Goal: Information Seeking & Learning: Check status

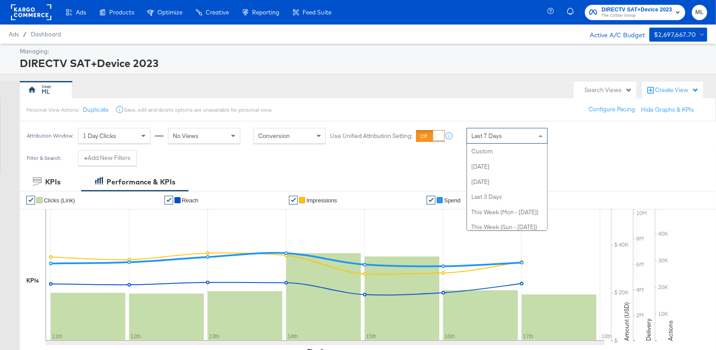
click at [503, 135] on div "Last 7 Days" at bounding box center [507, 135] width 80 height 15
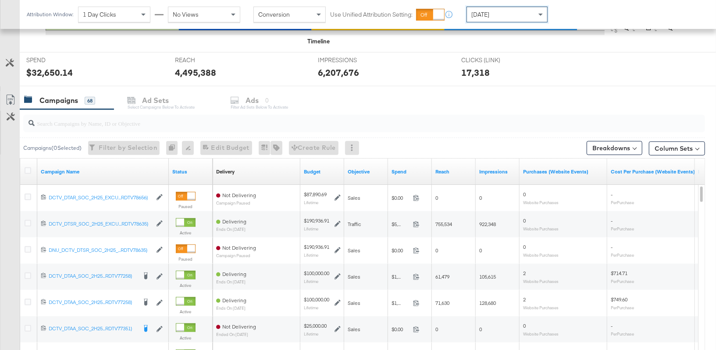
click at [151, 120] on input "search" at bounding box center [339, 119] width 609 height 17
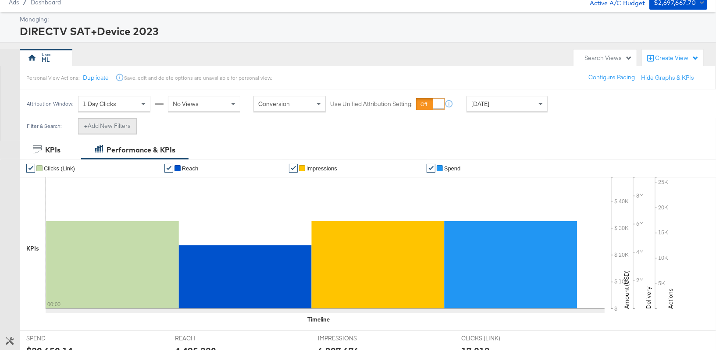
scroll to position [29, 0]
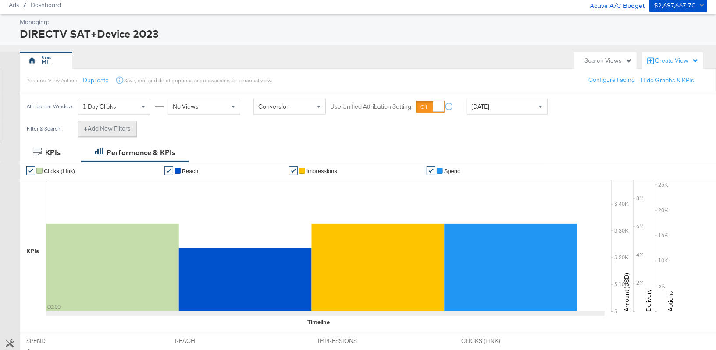
click at [120, 126] on button "+ Add New Filters" at bounding box center [107, 129] width 59 height 16
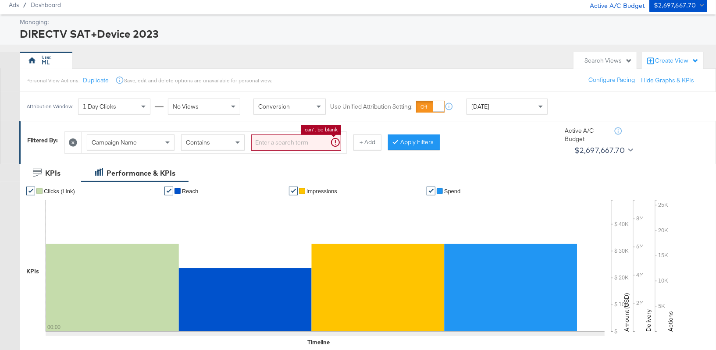
click at [280, 143] on input "search" at bounding box center [296, 143] width 90 height 16
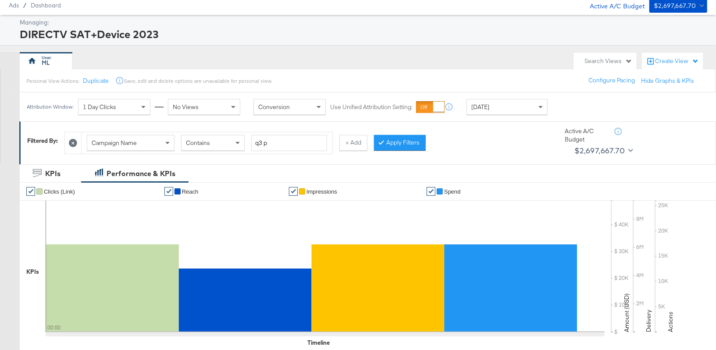
click at [387, 143] on button "Apply Filters" at bounding box center [400, 143] width 52 height 16
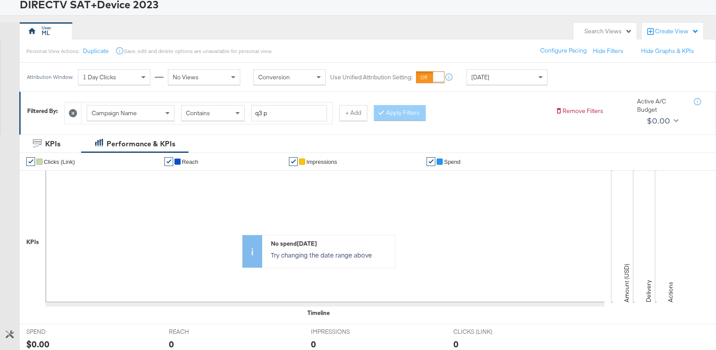
scroll to position [0, 0]
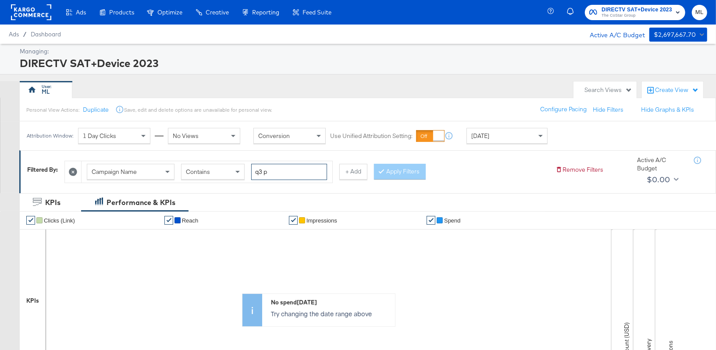
click at [266, 173] on input "q3 p" at bounding box center [289, 172] width 76 height 16
click at [264, 171] on input "q3 p" at bounding box center [289, 172] width 76 height 16
type input "q3p"
click at [386, 169] on button "Apply Filters" at bounding box center [400, 172] width 52 height 16
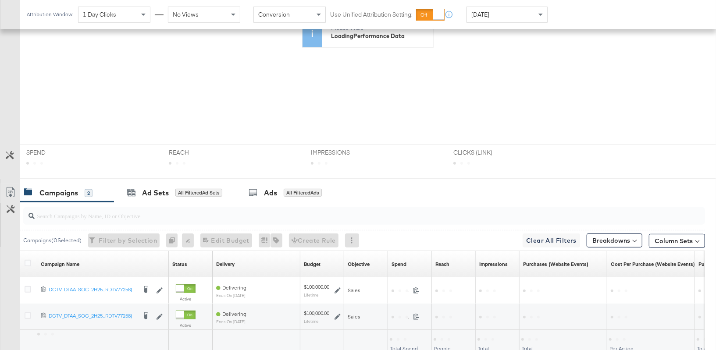
scroll to position [306, 0]
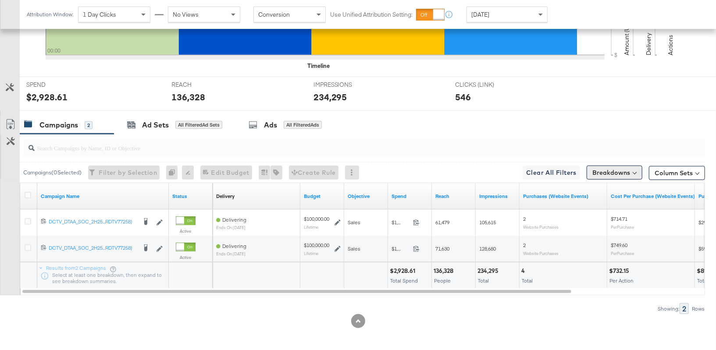
click at [612, 174] on button "Breakdowns" at bounding box center [614, 173] width 56 height 14
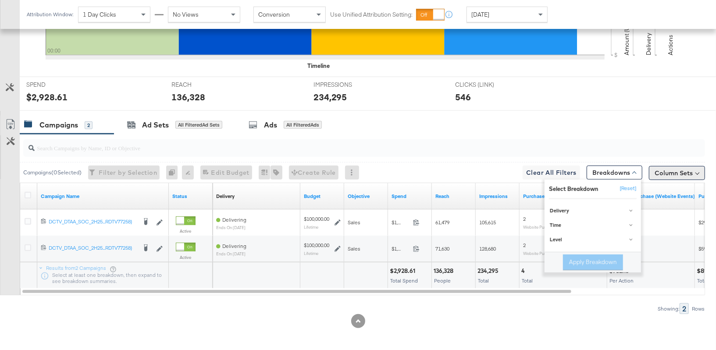
click at [674, 170] on button "Column Sets" at bounding box center [677, 173] width 56 height 14
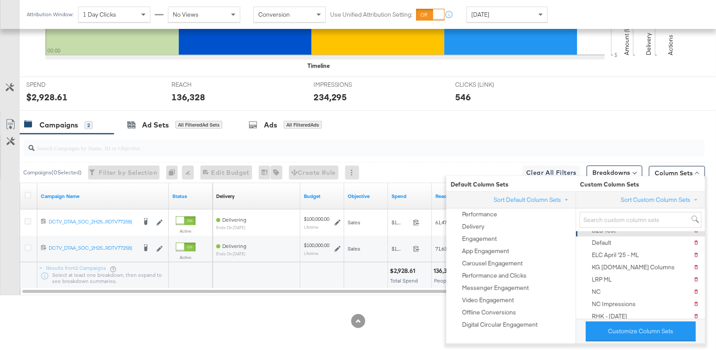
scroll to position [0, 0]
click at [409, 304] on div "Showing: 2 Rows" at bounding box center [352, 308] width 705 height 11
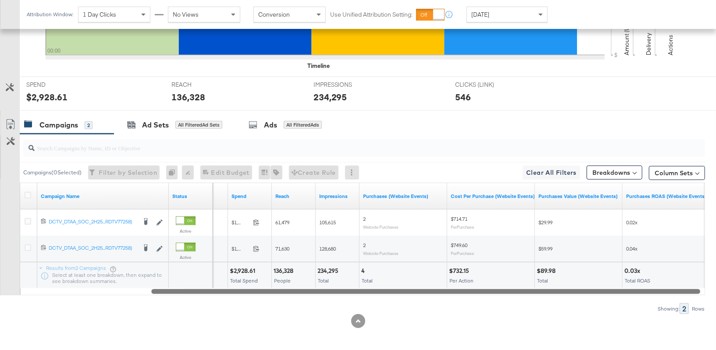
drag, startPoint x: 411, startPoint y: 290, endPoint x: 543, endPoint y: 292, distance: 131.5
click at [543, 292] on div at bounding box center [425, 290] width 549 height 7
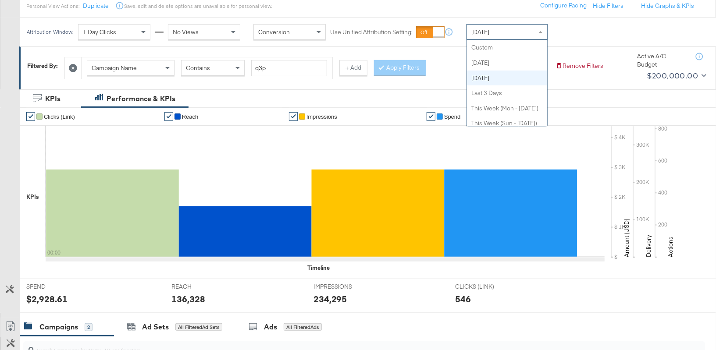
scroll to position [105, 0]
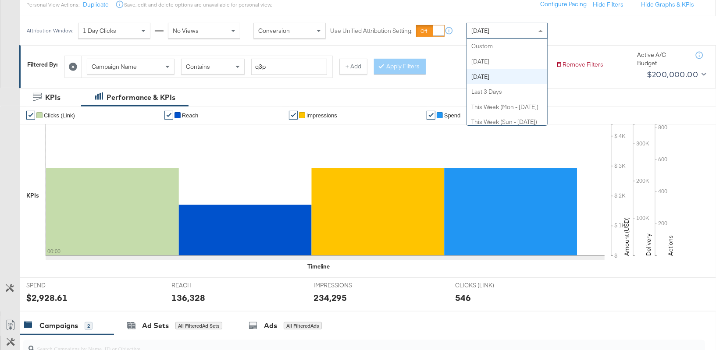
click at [505, 34] on div "[DATE]" at bounding box center [507, 30] width 80 height 15
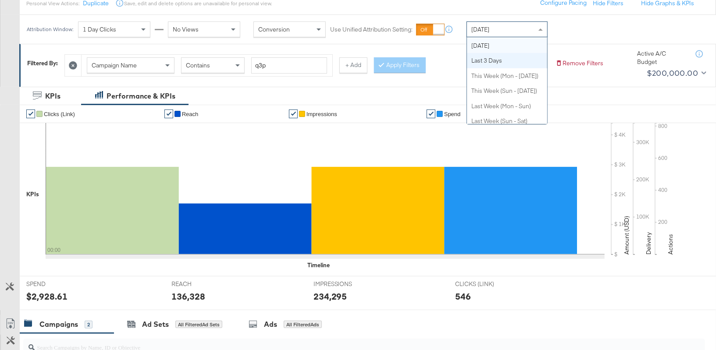
scroll to position [3, 0]
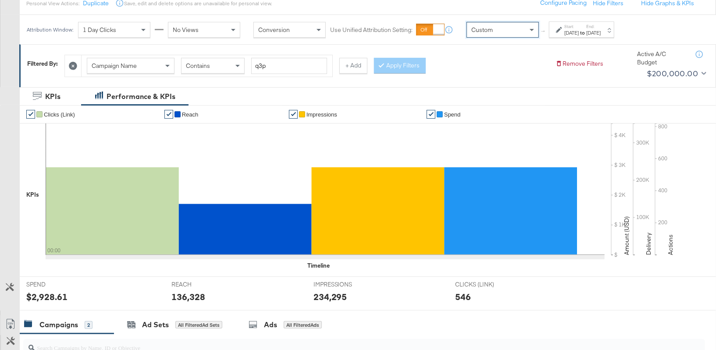
click at [578, 33] on div "[DATE]" at bounding box center [571, 32] width 14 height 7
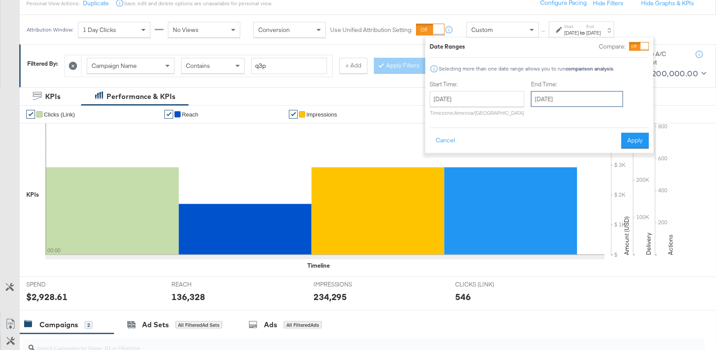
click at [560, 98] on input "[DATE]" at bounding box center [577, 99] width 92 height 16
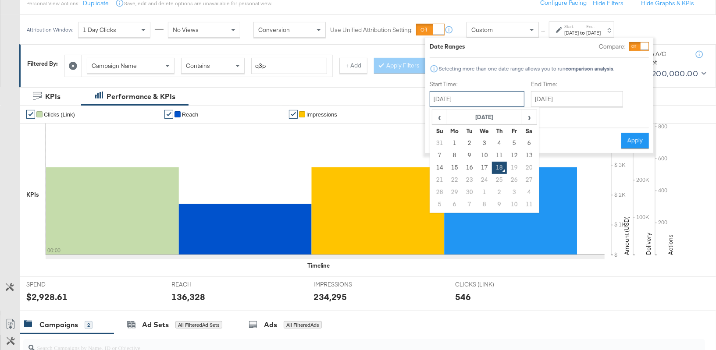
click at [471, 103] on input "[DATE]" at bounding box center [476, 99] width 95 height 16
click at [468, 167] on td "16" at bounding box center [469, 168] width 15 height 12
type input "[DATE]"
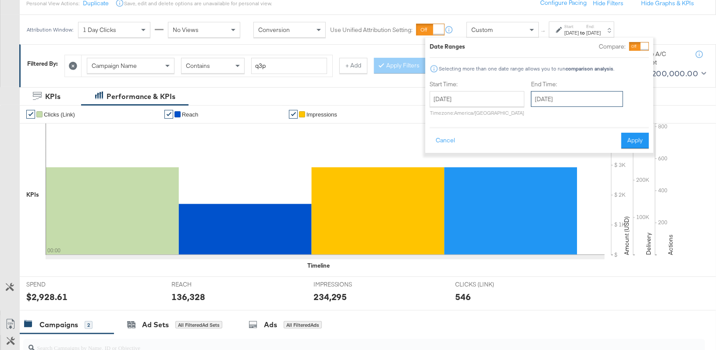
click at [550, 102] on input "[DATE]" at bounding box center [577, 99] width 92 height 16
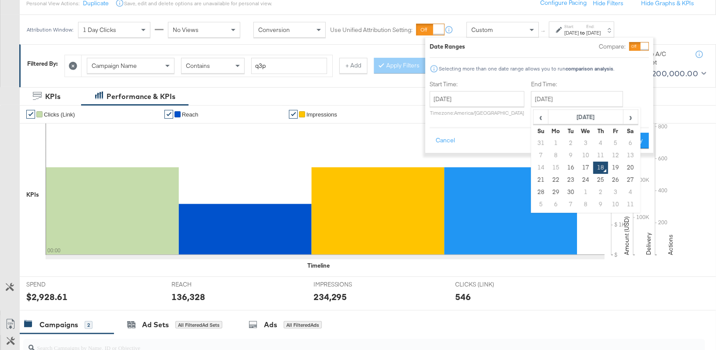
drag, startPoint x: 562, startPoint y: 164, endPoint x: 592, endPoint y: 153, distance: 31.6
click at [563, 163] on td "16" at bounding box center [570, 168] width 15 height 12
type input "[DATE]"
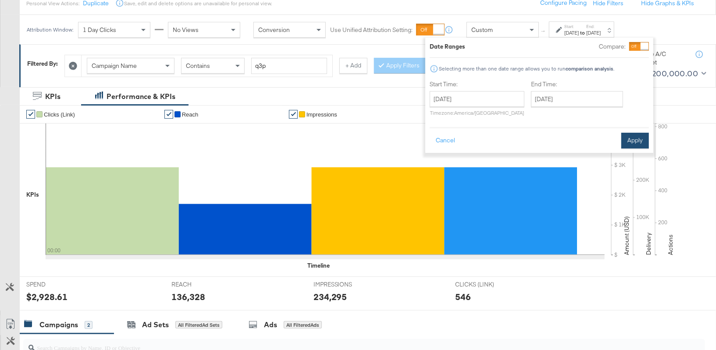
click at [631, 138] on button "Apply" at bounding box center [635, 141] width 28 height 16
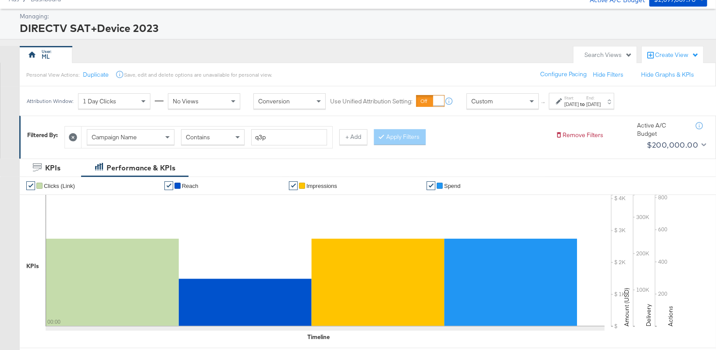
scroll to position [0, 0]
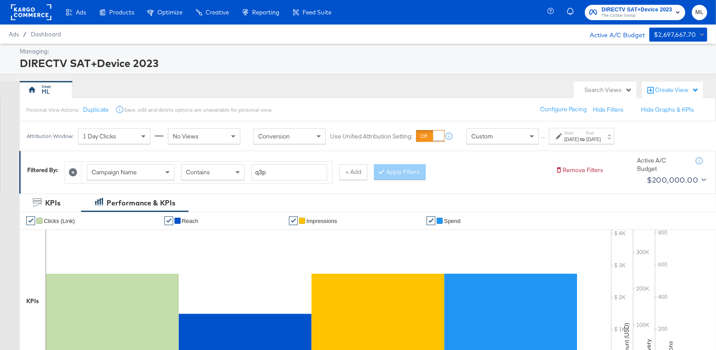
click at [130, 137] on div "1 Day Clicks" at bounding box center [113, 136] width 71 height 15
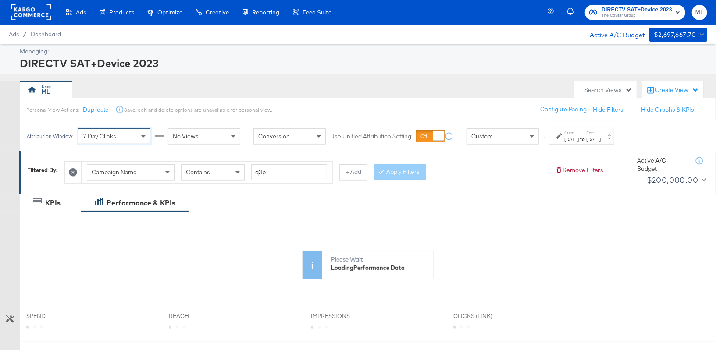
click at [200, 140] on div "No Views" at bounding box center [203, 136] width 71 height 15
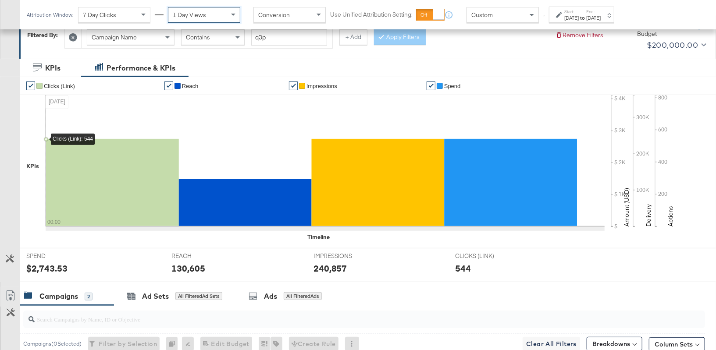
scroll to position [307, 0]
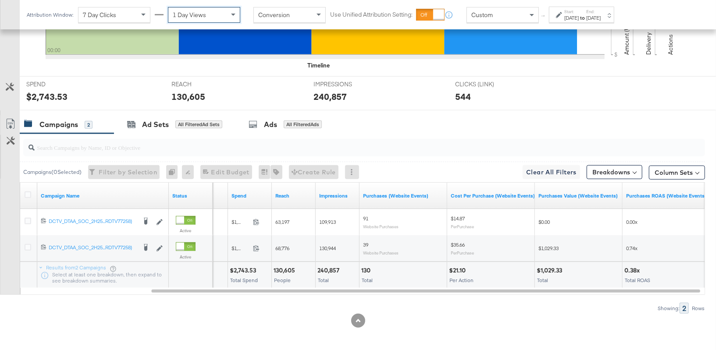
click at [578, 18] on div "[DATE]" at bounding box center [571, 17] width 14 height 7
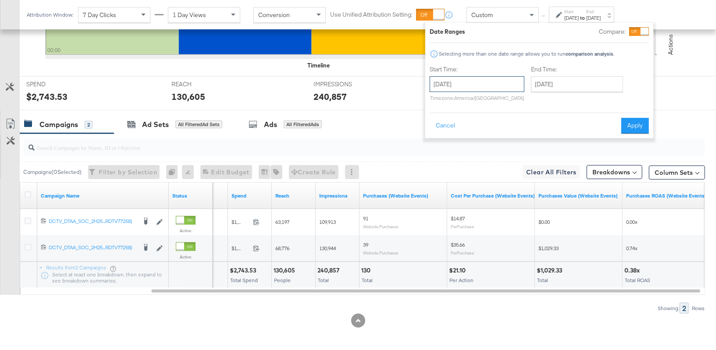
click at [485, 79] on input "[DATE]" at bounding box center [476, 84] width 95 height 16
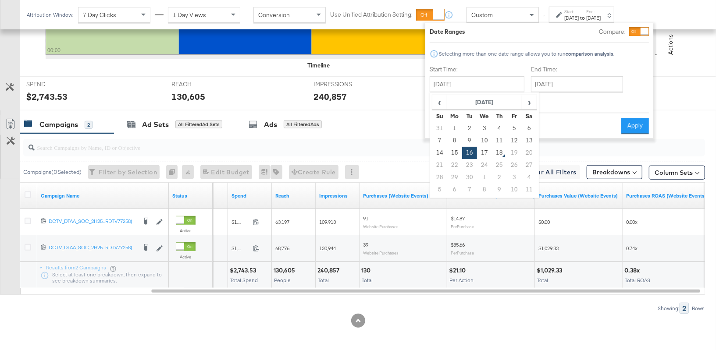
click at [483, 149] on td "17" at bounding box center [484, 153] width 15 height 12
type input "[DATE]"
drag, startPoint x: 639, startPoint y: 125, endPoint x: 632, endPoint y: 128, distance: 7.5
click at [639, 125] on button "Apply" at bounding box center [635, 126] width 28 height 16
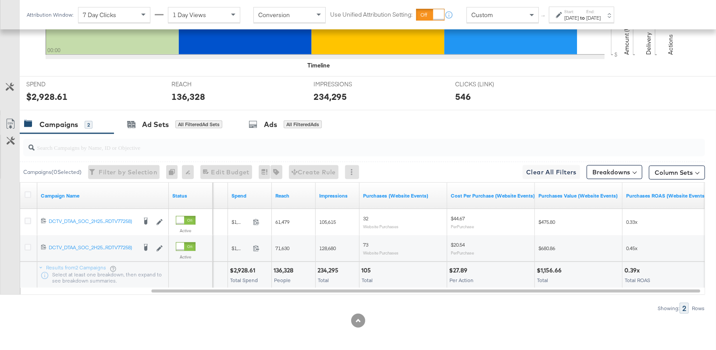
click at [569, 13] on div "Start: [DATE]" at bounding box center [571, 15] width 14 height 13
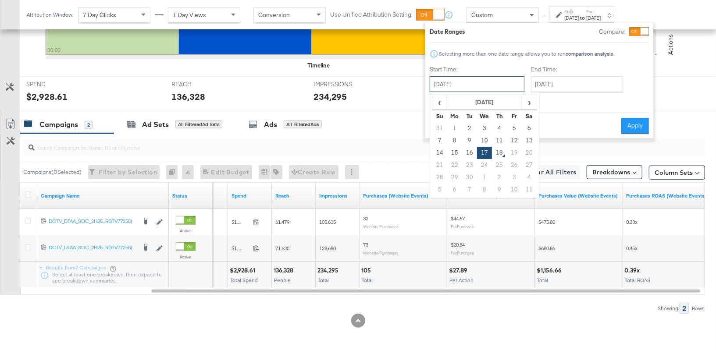
click at [499, 79] on input "[DATE]" at bounding box center [476, 84] width 95 height 16
click at [449, 150] on td "15" at bounding box center [454, 153] width 15 height 12
type input "[DATE]"
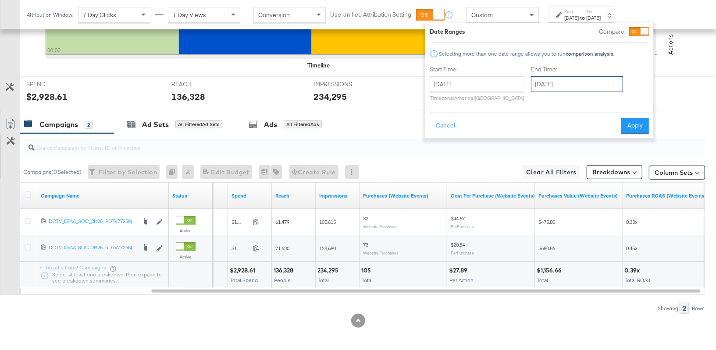
click at [571, 86] on input "[DATE]" at bounding box center [577, 84] width 92 height 16
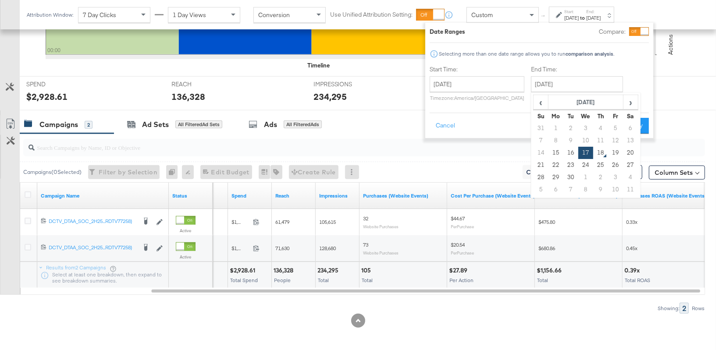
click at [553, 153] on td "15" at bounding box center [555, 153] width 15 height 12
type input "[DATE]"
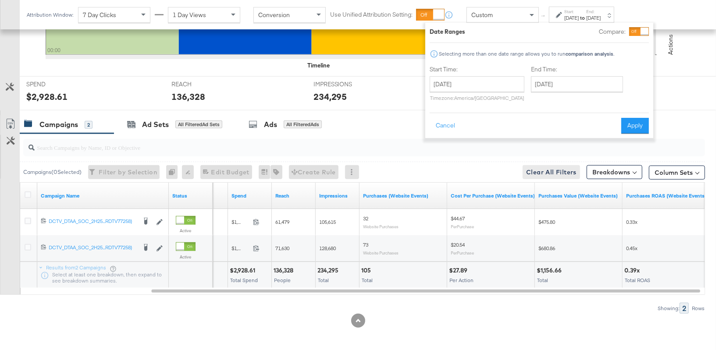
drag, startPoint x: 630, startPoint y: 128, endPoint x: 578, endPoint y: 169, distance: 66.5
click at [630, 128] on button "Apply" at bounding box center [635, 126] width 28 height 16
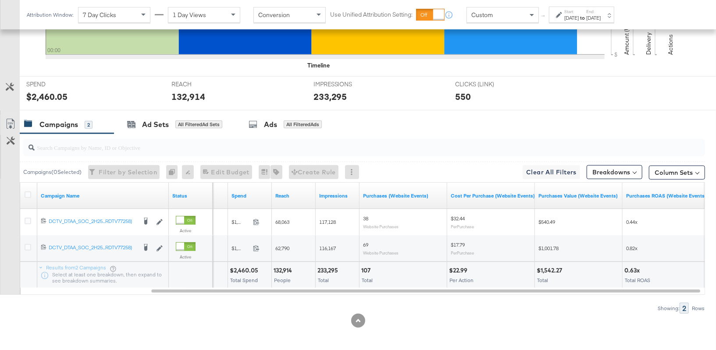
click at [578, 14] on div "[DATE]" at bounding box center [571, 17] width 14 height 7
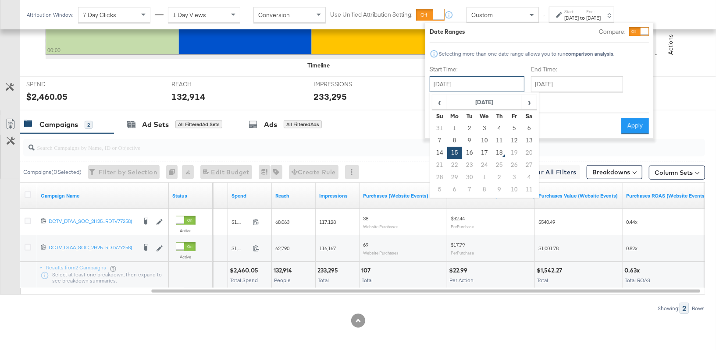
click at [503, 88] on input "[DATE]" at bounding box center [476, 84] width 95 height 16
click at [486, 153] on td "17" at bounding box center [484, 153] width 15 height 12
type input "[DATE]"
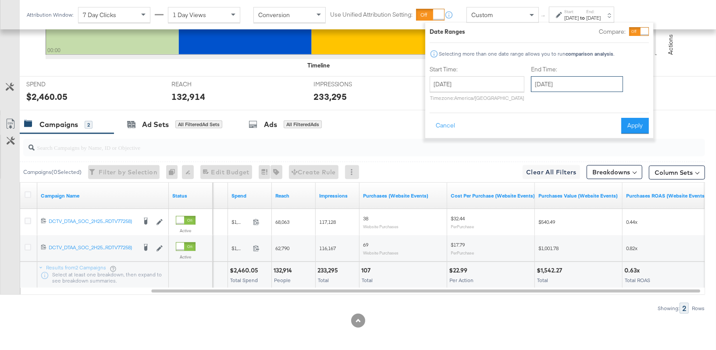
click at [568, 82] on input "[DATE]" at bounding box center [577, 84] width 92 height 16
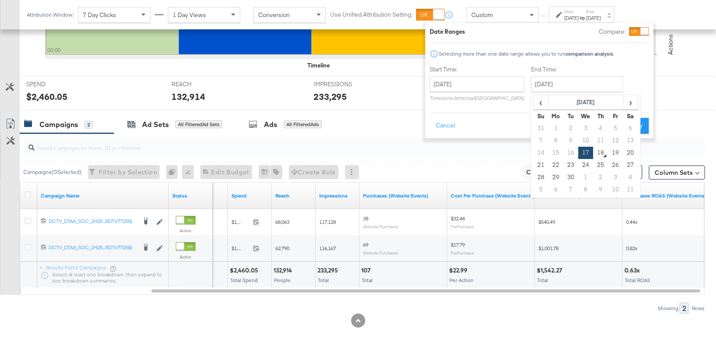
drag, startPoint x: 581, startPoint y: 69, endPoint x: 584, endPoint y: 76, distance: 7.7
click at [581, 69] on label "End Time:" at bounding box center [579, 69] width 96 height 8
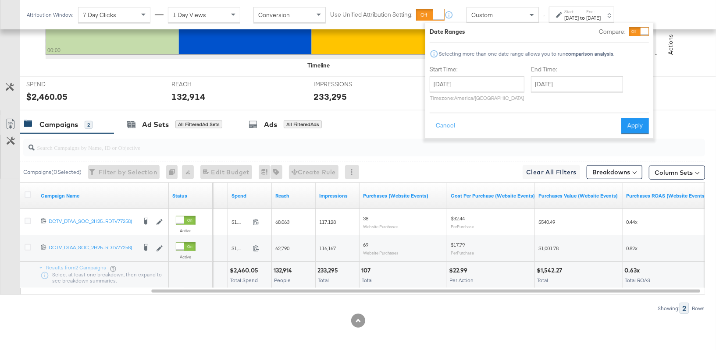
click at [628, 119] on button "Apply" at bounding box center [635, 126] width 28 height 16
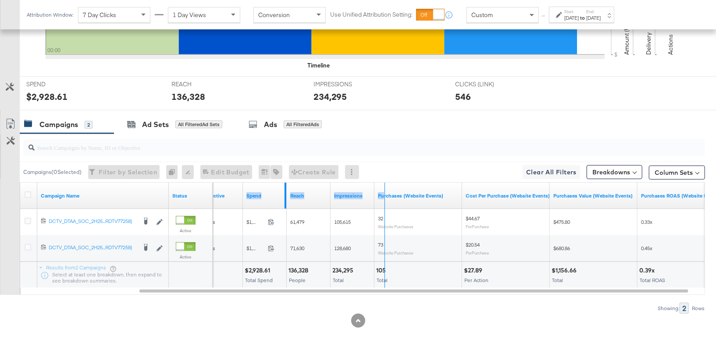
drag, startPoint x: 284, startPoint y: 197, endPoint x: 382, endPoint y: 191, distance: 97.9
click at [382, 191] on div "Objective Spend Reach Impressions Purchases (Website Events) Cost Per Purchase …" at bounding box center [395, 196] width 657 height 26
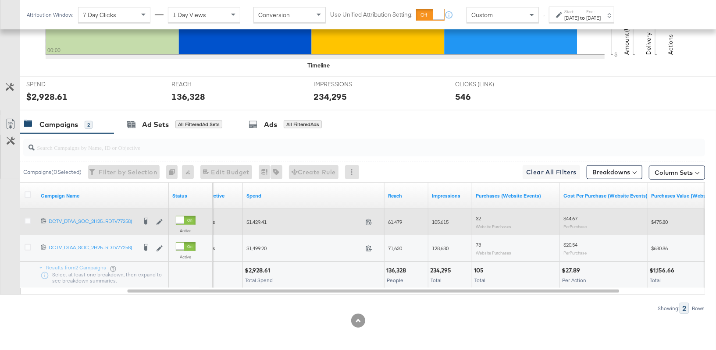
click at [255, 220] on span "$1,429.41" at bounding box center [304, 222] width 116 height 7
copy span "1,429.41"
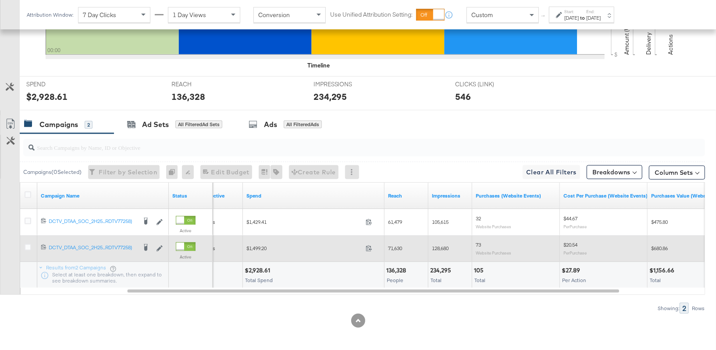
click at [259, 245] on span "$1,499.20" at bounding box center [304, 248] width 116 height 7
copy span "1,499.20"
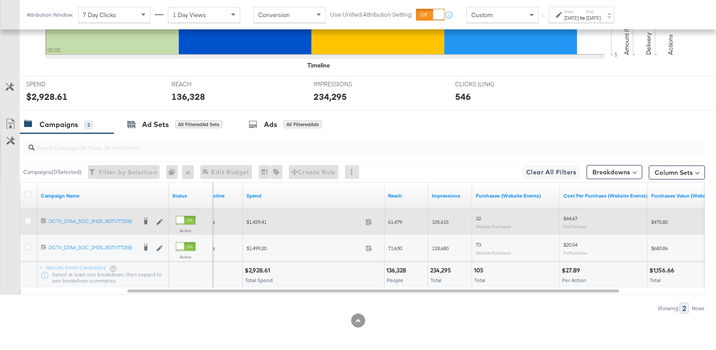
click at [394, 221] on span "61,479" at bounding box center [395, 222] width 14 height 7
copy span "61,479"
click at [440, 220] on span "105,615" at bounding box center [440, 222] width 17 height 7
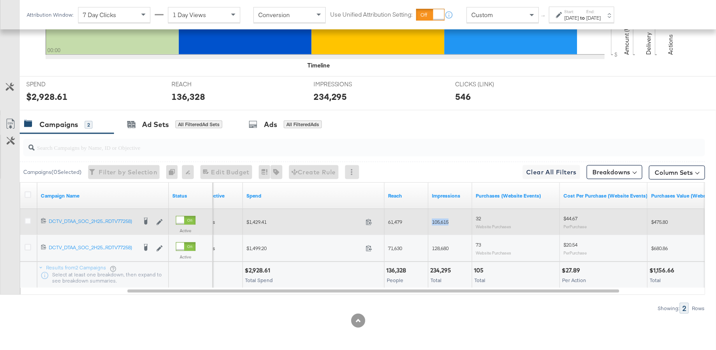
copy span "105,615"
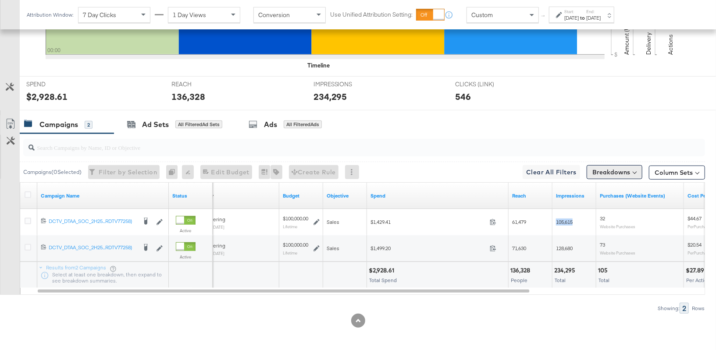
click at [606, 170] on button "Breakdowns" at bounding box center [614, 172] width 56 height 14
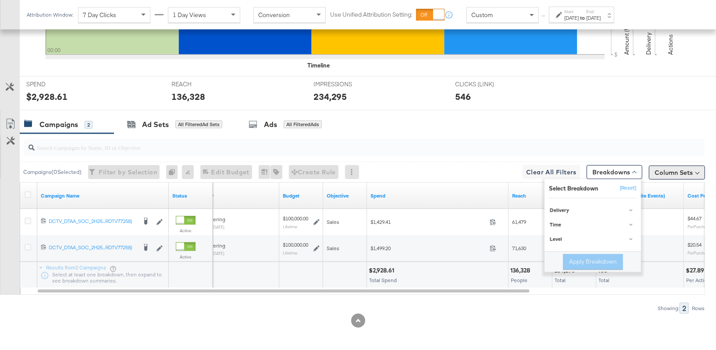
click at [656, 166] on button "Column Sets" at bounding box center [677, 173] width 56 height 14
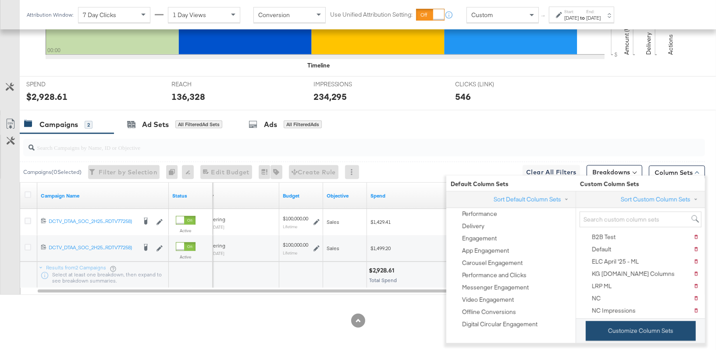
click at [625, 325] on button "Customize Column Sets" at bounding box center [641, 331] width 110 height 20
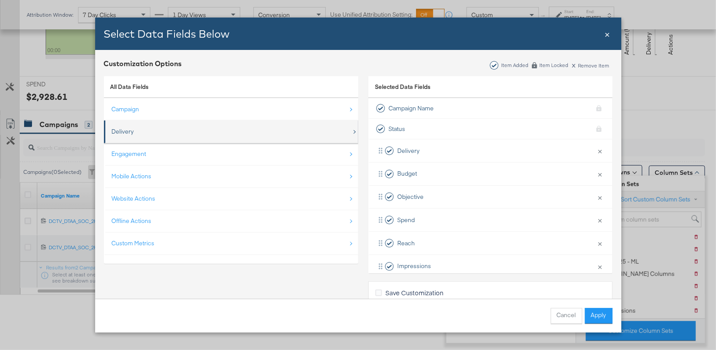
click at [247, 127] on div "Delivery" at bounding box center [232, 132] width 240 height 18
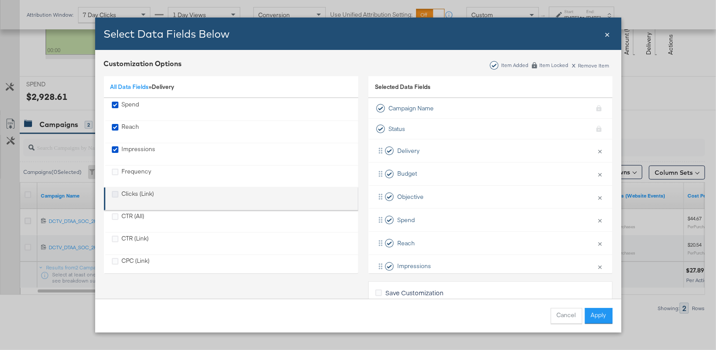
click at [117, 192] on icon "Clicks (Link)" at bounding box center [115, 194] width 7 height 7
click at [0, 0] on input "Clicks (Link)" at bounding box center [0, 0] width 0 height 0
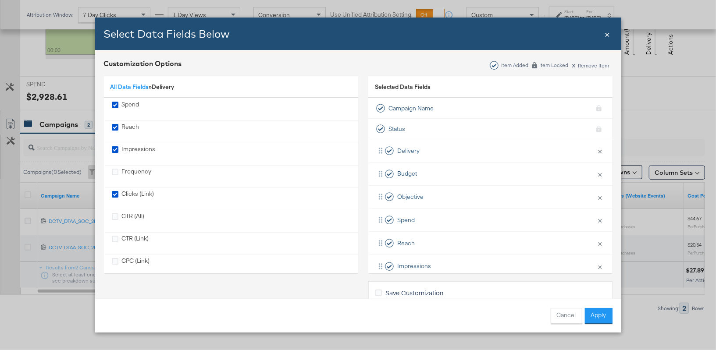
click at [603, 312] on button "Apply" at bounding box center [599, 316] width 28 height 16
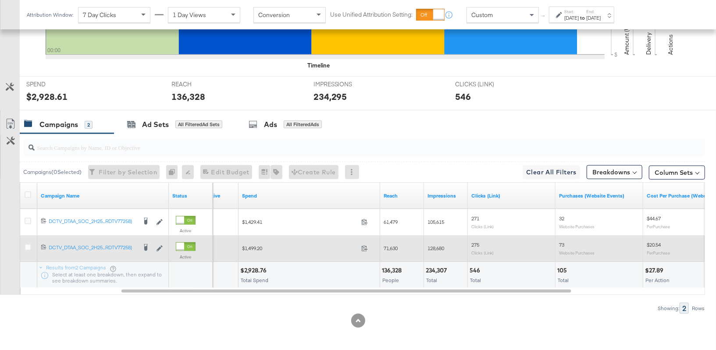
click at [389, 247] on span "71,630" at bounding box center [390, 248] width 14 height 7
copy span "71,630"
click at [436, 248] on span "128,680" at bounding box center [435, 248] width 17 height 7
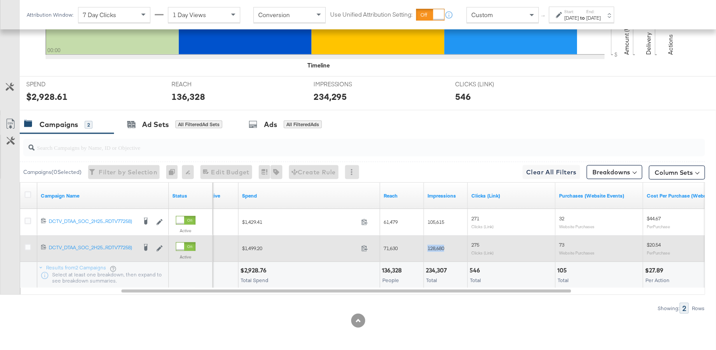
copy span "128,680"
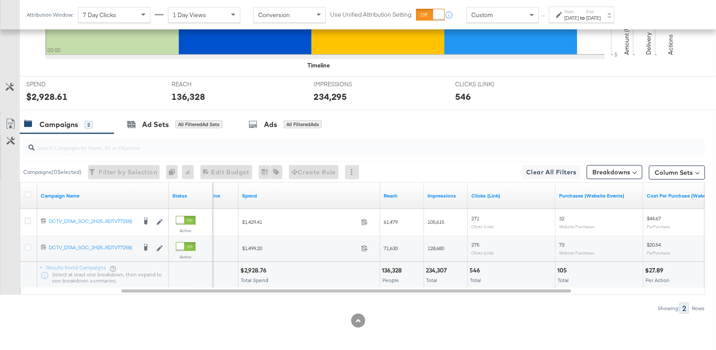
click at [578, 14] on div "[DATE]" at bounding box center [571, 17] width 14 height 7
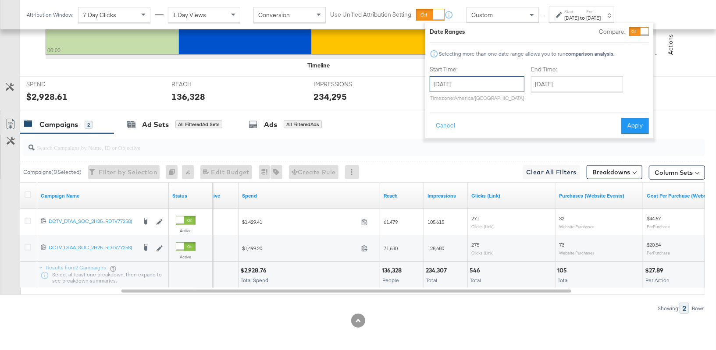
click at [491, 83] on input "[DATE]" at bounding box center [476, 84] width 95 height 16
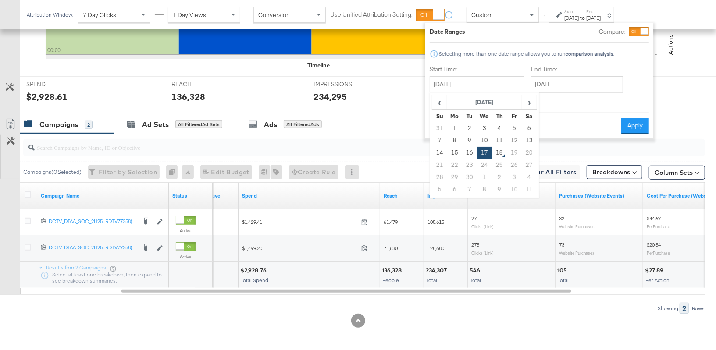
click at [467, 147] on td "16" at bounding box center [469, 153] width 15 height 12
type input "[DATE]"
click at [559, 90] on input "[DATE]" at bounding box center [577, 84] width 92 height 16
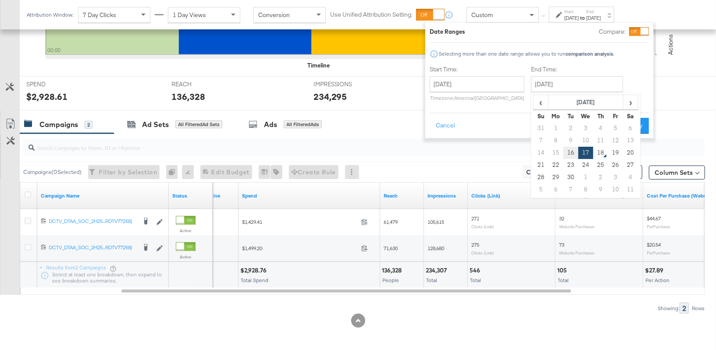
click at [568, 153] on td "16" at bounding box center [570, 153] width 15 height 12
type input "[DATE]"
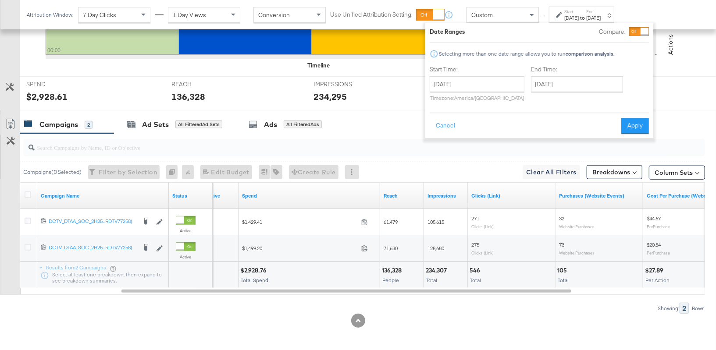
click at [628, 126] on button "Apply" at bounding box center [635, 126] width 28 height 16
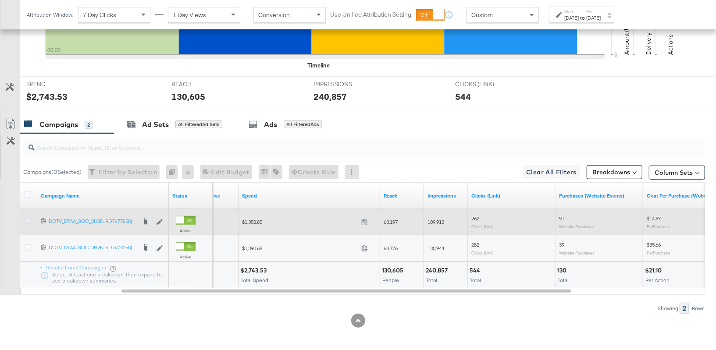
click at [28, 220] on icon at bounding box center [28, 221] width 7 height 7
click at [0, 0] on input "checkbox" at bounding box center [0, 0] width 0 height 0
click at [255, 220] on span "$1,352.85" at bounding box center [300, 222] width 116 height 7
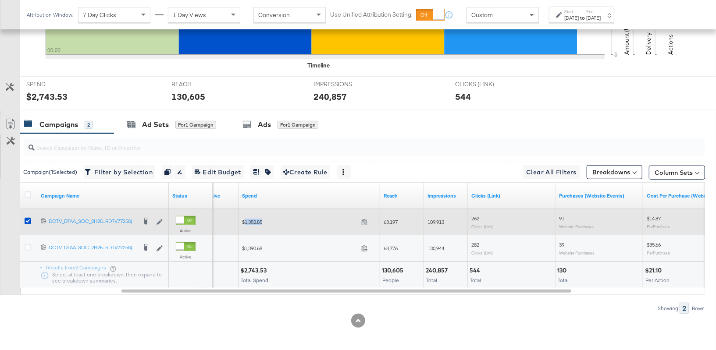
click at [255, 220] on span "$1,352.85" at bounding box center [300, 222] width 116 height 7
copy span "1,352.85"
click at [386, 219] on span "63,197" at bounding box center [390, 222] width 14 height 7
copy span "63,197"
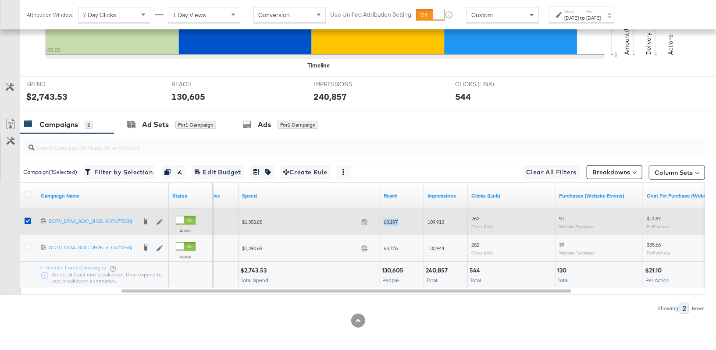
click at [436, 219] on span "109,913" at bounding box center [435, 222] width 17 height 7
copy span "109,913"
drag, startPoint x: 27, startPoint y: 218, endPoint x: 27, endPoint y: 224, distance: 5.7
click at [27, 219] on icon at bounding box center [28, 221] width 7 height 7
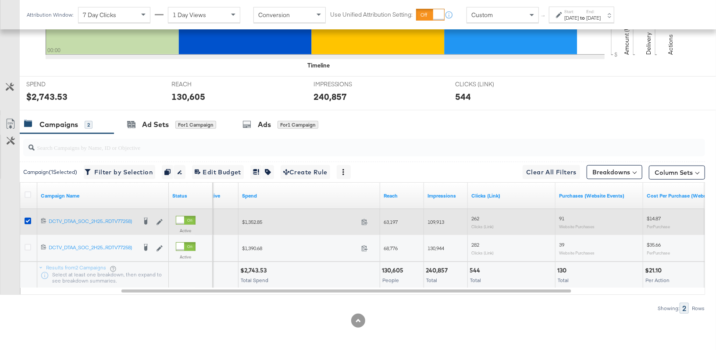
click at [0, 0] on input "checkbox" at bounding box center [0, 0] width 0 height 0
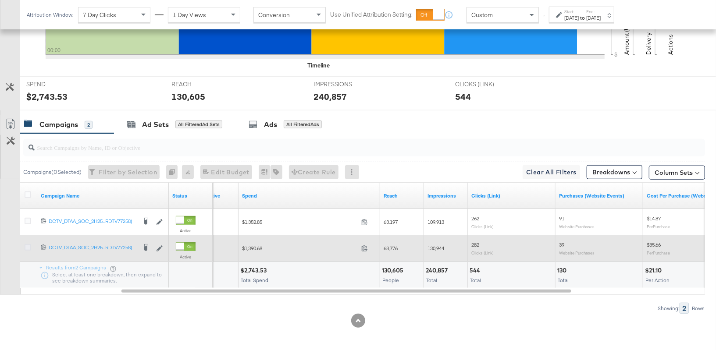
click at [28, 246] on icon at bounding box center [28, 247] width 7 height 7
click at [0, 0] on input "checkbox" at bounding box center [0, 0] width 0 height 0
click at [245, 247] on span "$1,390.68" at bounding box center [300, 248] width 116 height 7
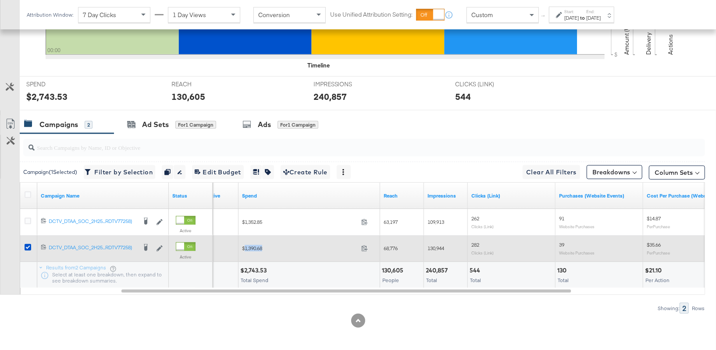
click at [245, 247] on span "$1,390.68" at bounding box center [300, 248] width 116 height 7
copy span "1,390.68"
click at [393, 246] on span "68,776" at bounding box center [390, 248] width 14 height 7
click at [394, 245] on span "68,776" at bounding box center [390, 248] width 14 height 7
click at [436, 245] on span "130,944" at bounding box center [435, 248] width 17 height 7
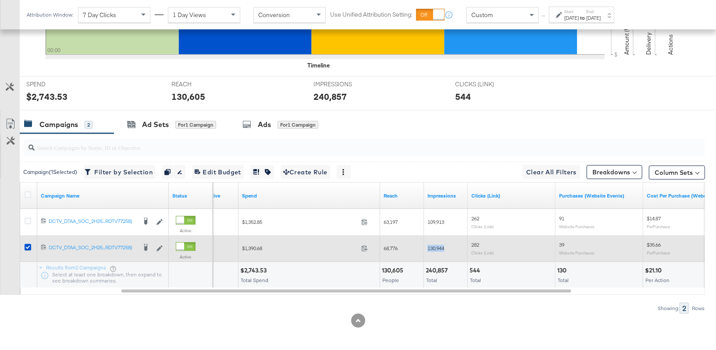
click at [436, 245] on span "130,944" at bounding box center [435, 248] width 17 height 7
